Goal: Task Accomplishment & Management: Manage account settings

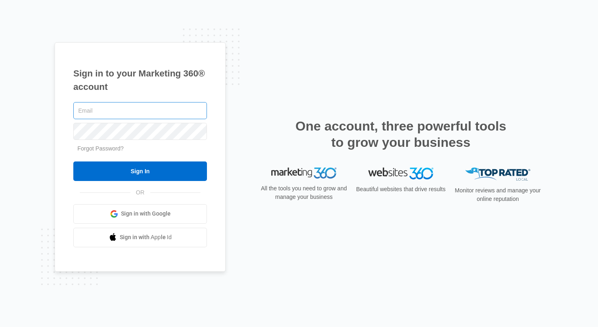
click at [151, 113] on input "text" at bounding box center [140, 110] width 134 height 17
type input "[PERSON_NAME][EMAIL_ADDRESS][PERSON_NAME][DOMAIN_NAME]"
click at [73, 162] on input "Sign In" at bounding box center [140, 172] width 134 height 20
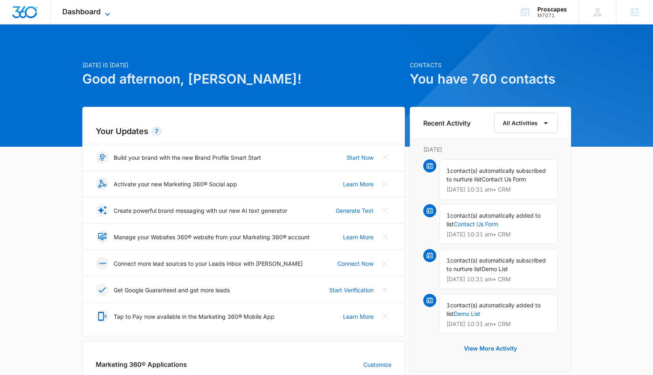
click at [94, 14] on span "Dashboard" at bounding box center [81, 11] width 38 height 9
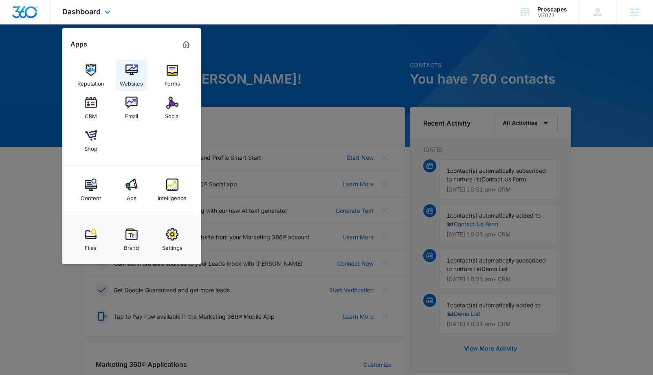
click at [136, 74] on img at bounding box center [131, 70] width 12 height 12
